Goal: Task Accomplishment & Management: Manage account settings

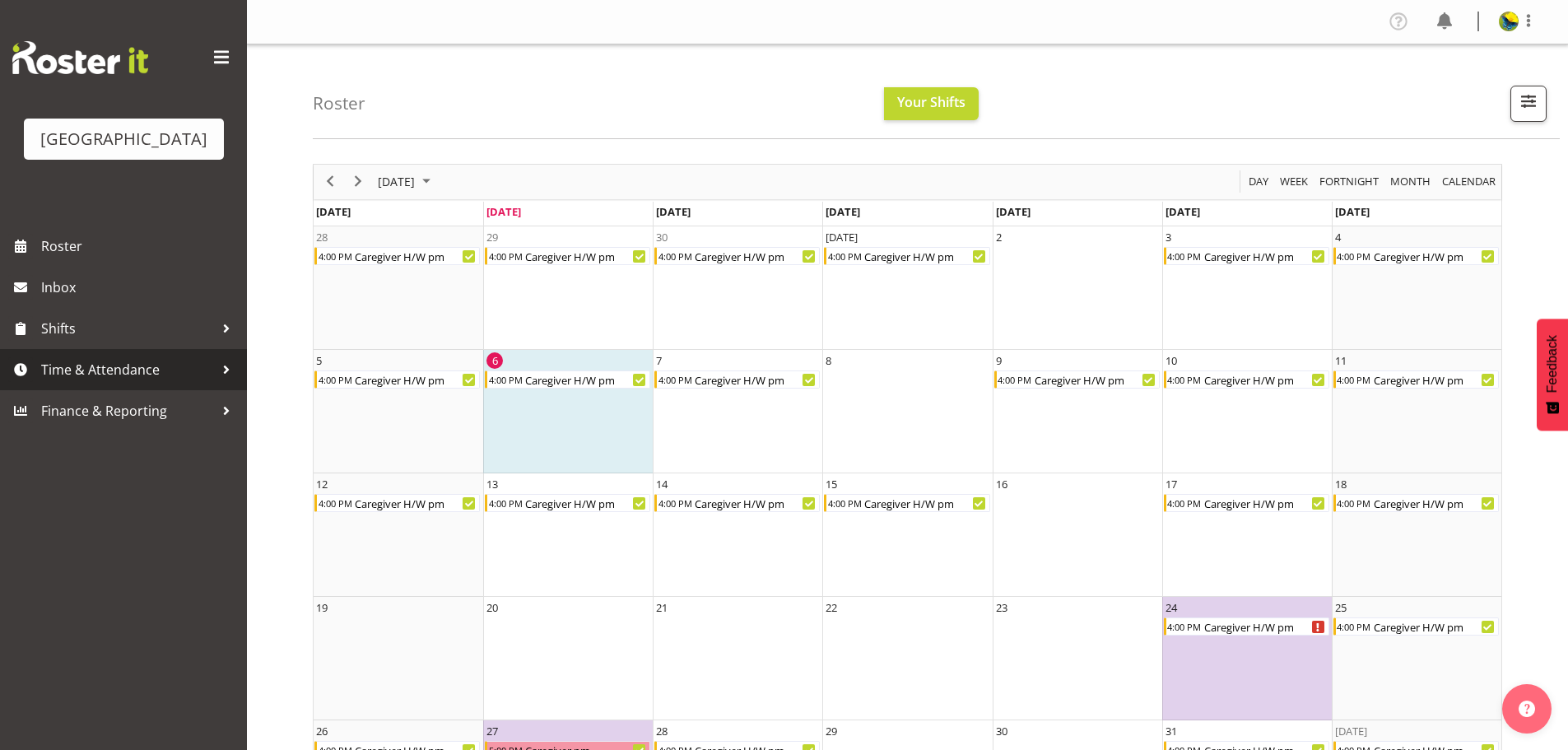
click at [165, 382] on span "Time & Attendance" at bounding box center [128, 369] width 173 height 25
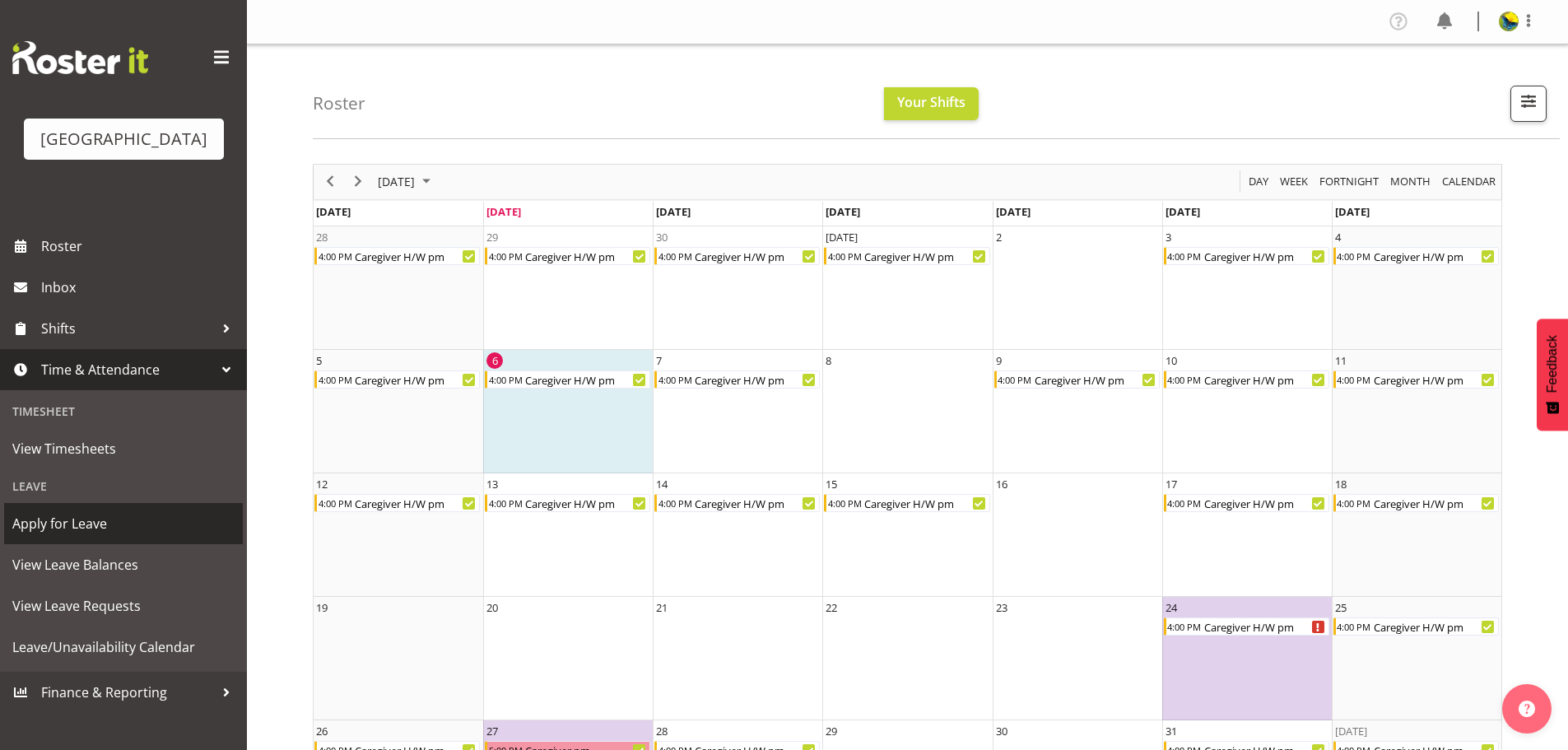
scroll to position [82, 0]
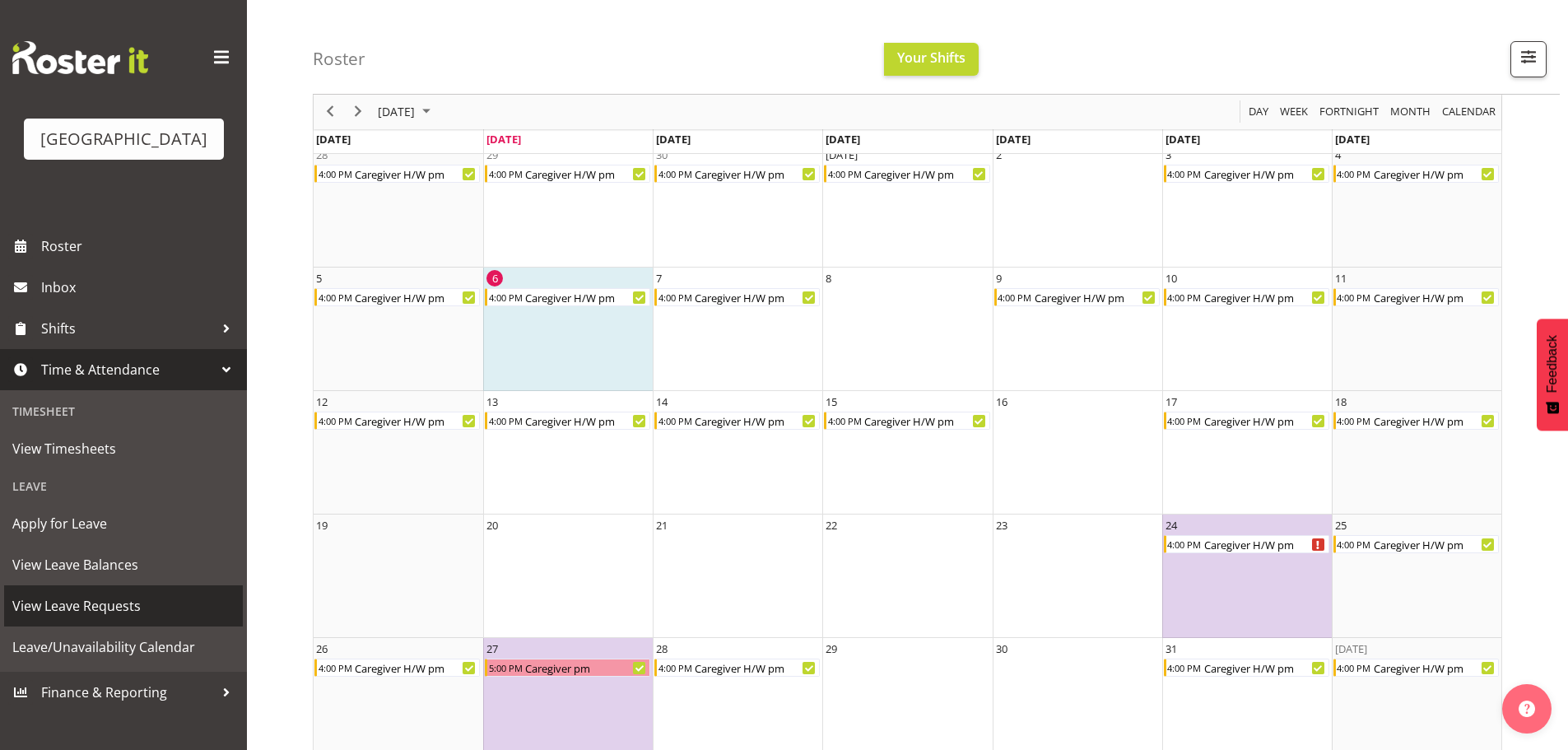
click at [178, 618] on span "View Leave Requests" at bounding box center [124, 606] width 222 height 25
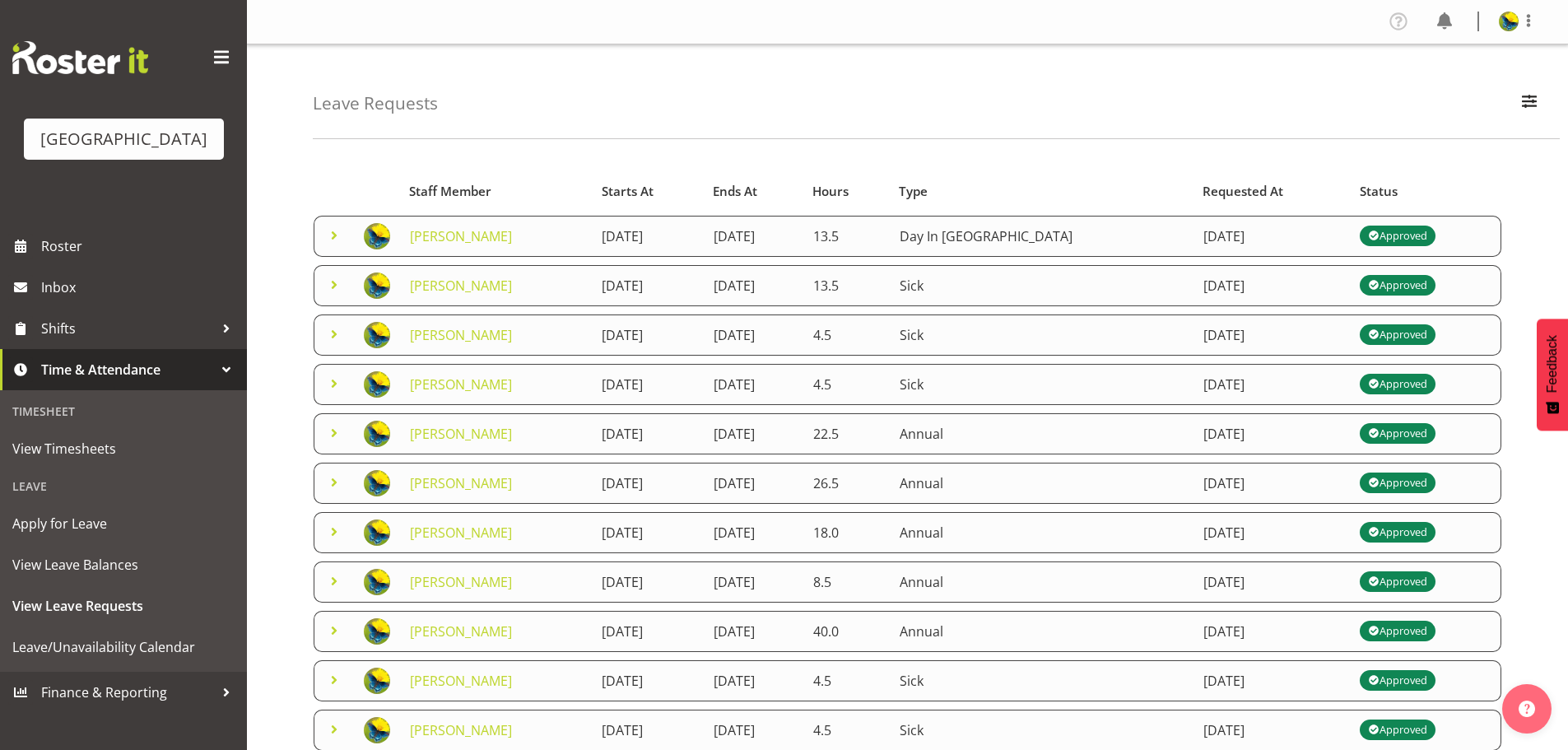
drag, startPoint x: 1065, startPoint y: 260, endPoint x: 1132, endPoint y: 267, distance: 67.4
click at [1132, 257] on td "Day In Lieu" at bounding box center [1041, 236] width 304 height 42
click at [1147, 81] on div "Leave Requests Search Search for a particular employee Status All Approved Requ…" at bounding box center [936, 92] width 1247 height 95
